Goal: Task Accomplishment & Management: Manage account settings

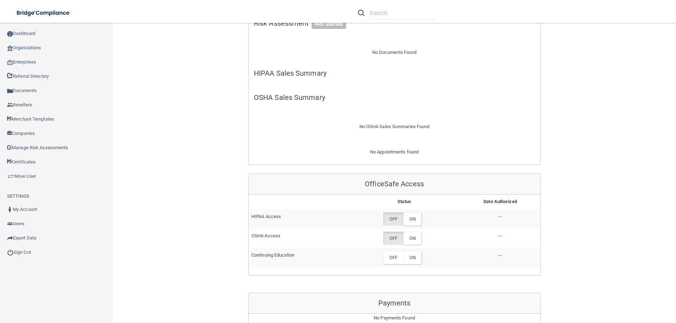
scroll to position [250, 0]
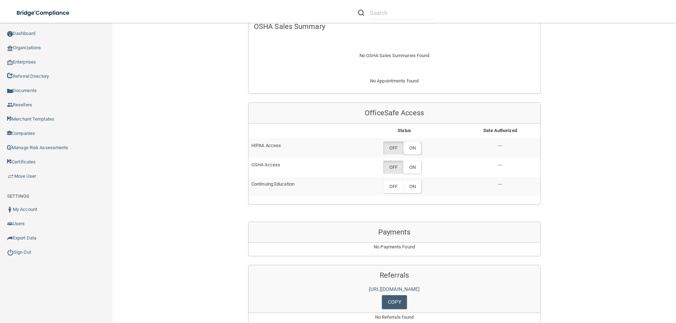
click at [413, 144] on label "ON" at bounding box center [412, 147] width 18 height 13
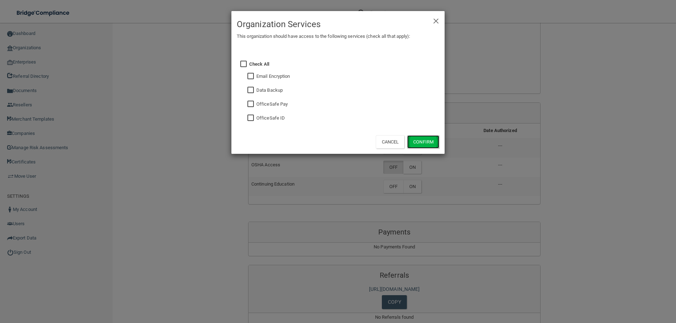
click at [419, 142] on button "Confirm" at bounding box center [423, 141] width 32 height 13
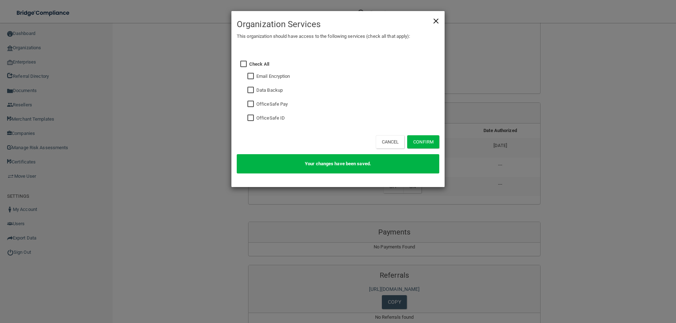
click at [439, 20] on span "×" at bounding box center [436, 20] width 6 height 14
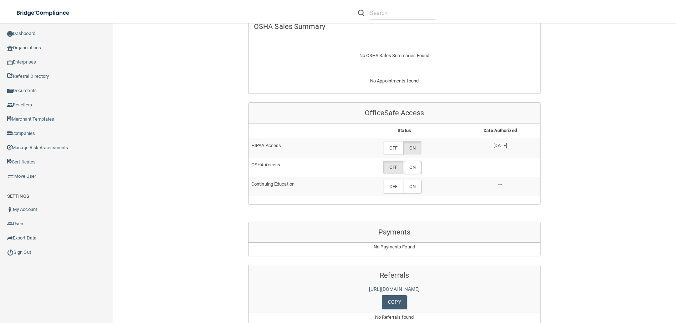
click at [411, 165] on label "ON" at bounding box center [412, 166] width 18 height 13
